Goal: Go to known website: Access a specific website the user already knows

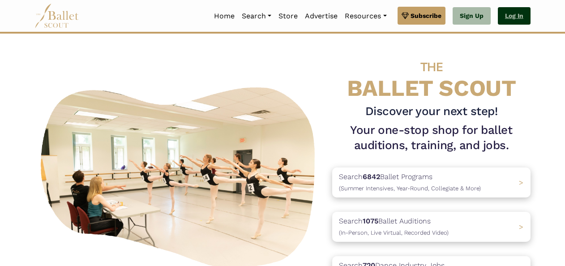
click at [511, 18] on link "Log In" at bounding box center [514, 16] width 33 height 18
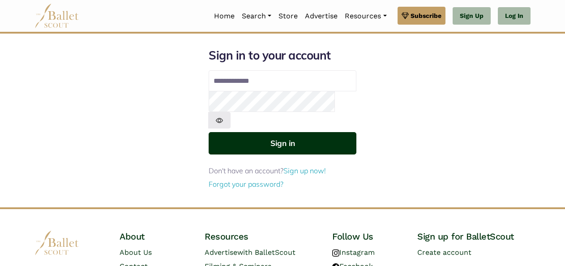
type input "**********"
click at [299, 132] on button "Sign in" at bounding box center [283, 143] width 148 height 22
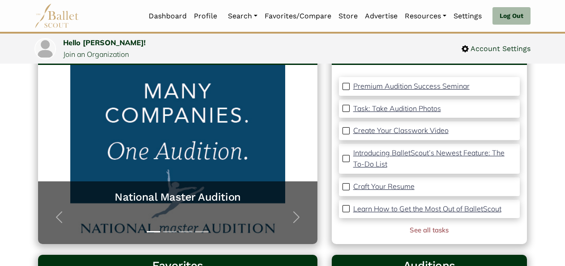
scroll to position [76, 0]
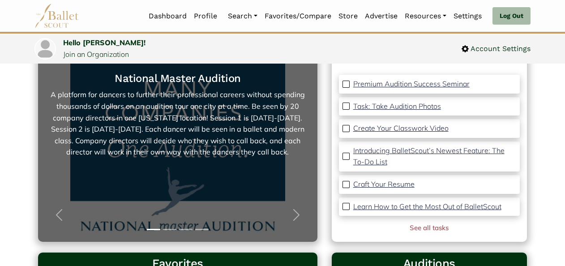
click at [209, 175] on link "National Master Audition A platform for dancers to further their professional c…" at bounding box center [177, 152] width 261 height 161
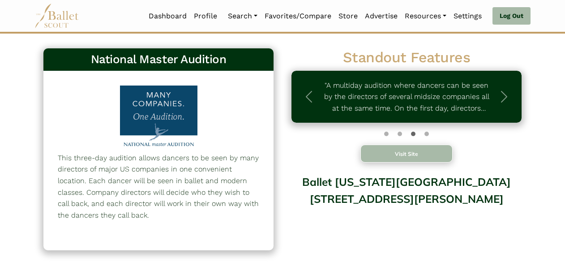
click at [396, 156] on button "Visit Site" at bounding box center [406, 154] width 92 height 18
